Goal: Task Accomplishment & Management: Manage account settings

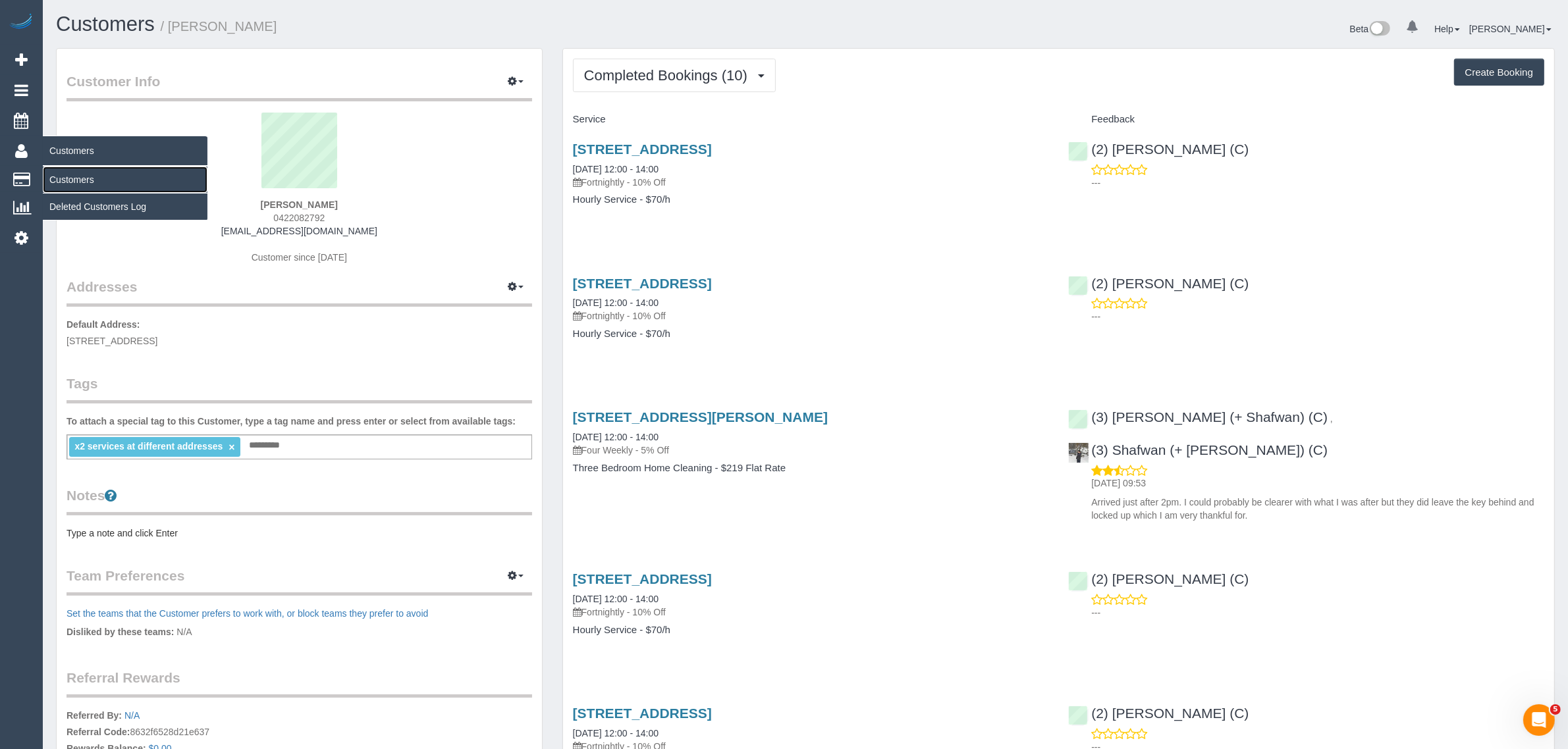
click at [94, 178] on link "Customers" at bounding box center [125, 180] width 165 height 26
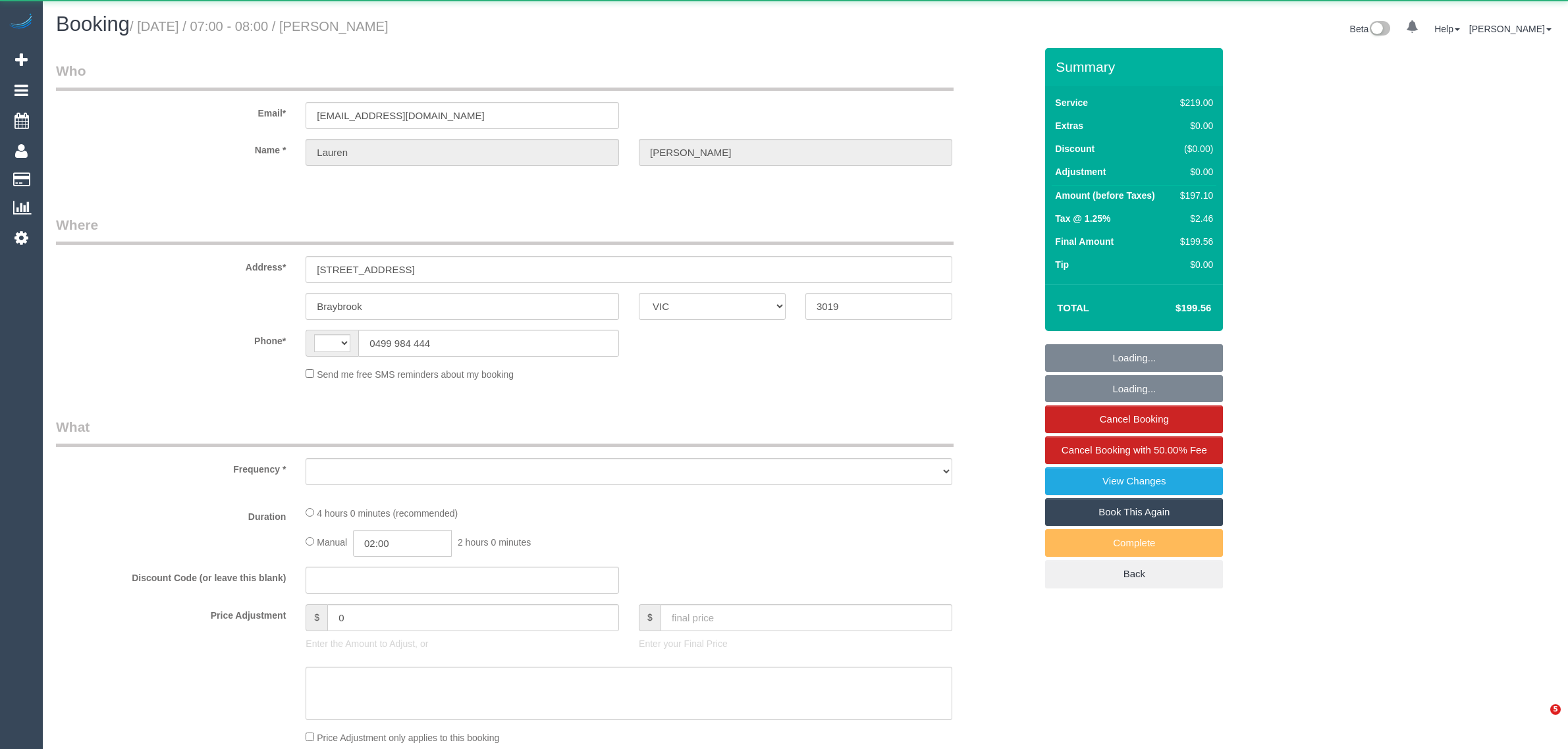
select select "VIC"
select select "object:289"
select select "string:AU"
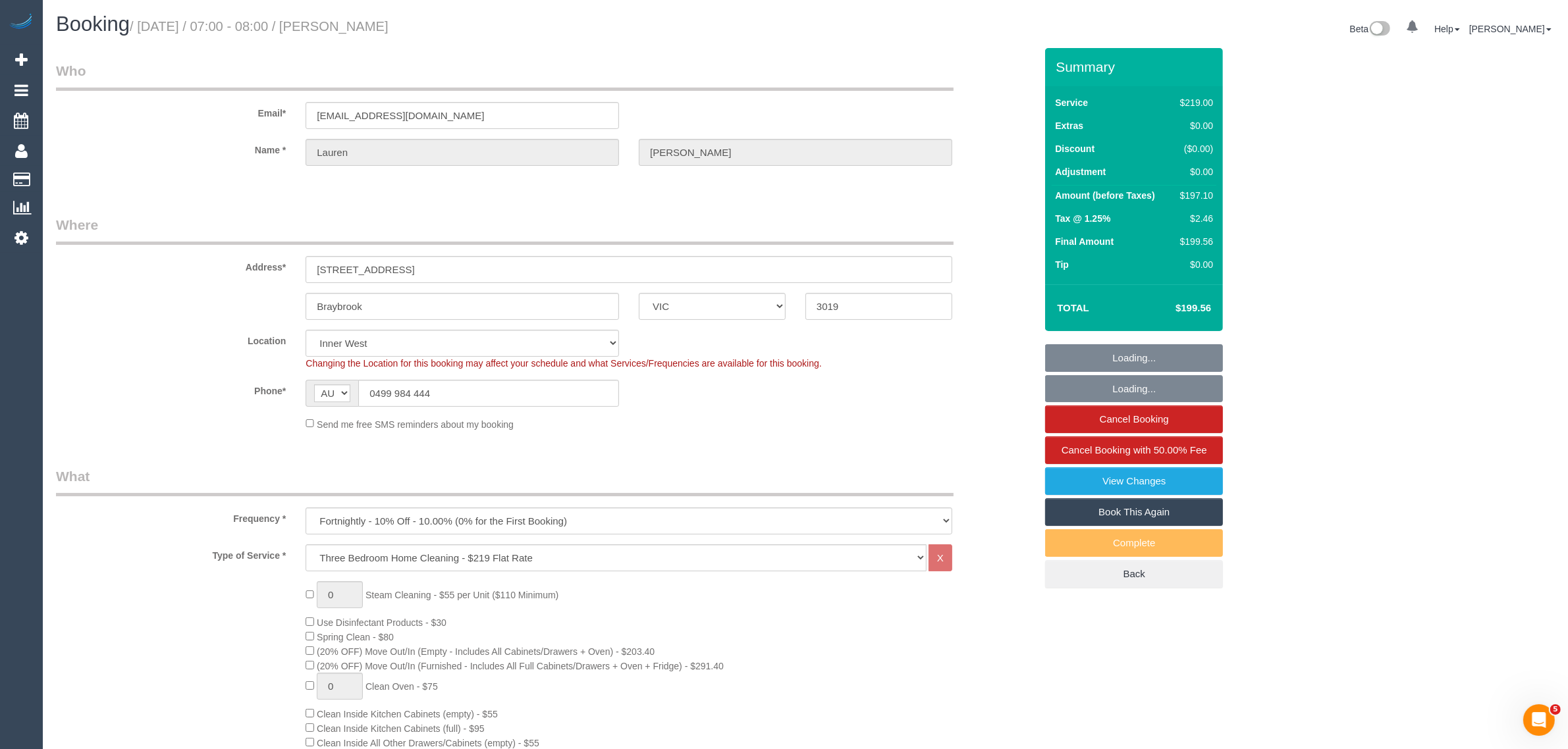
select select "string:stripe-pm_1QDOVg2GScqysDRV01aMSOXy"
select select "number:27"
select select "number:16"
select select "number:19"
select select "number:22"
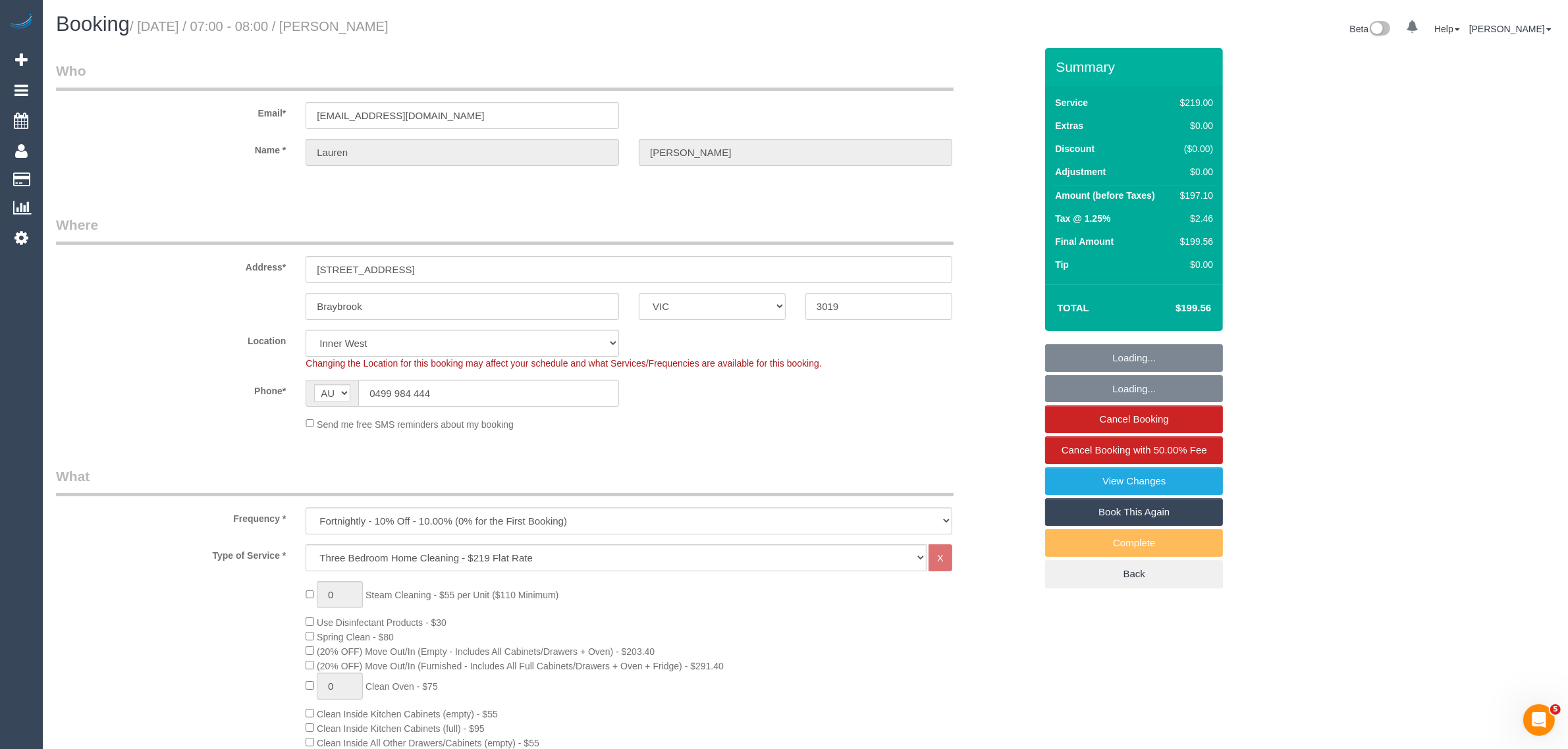
select select "number:35"
select select "number:13"
click at [469, 396] on input "0499 984 444" at bounding box center [489, 393] width 261 height 27
select select "object:790"
select select "spot1"
